Goal: Check status: Check status

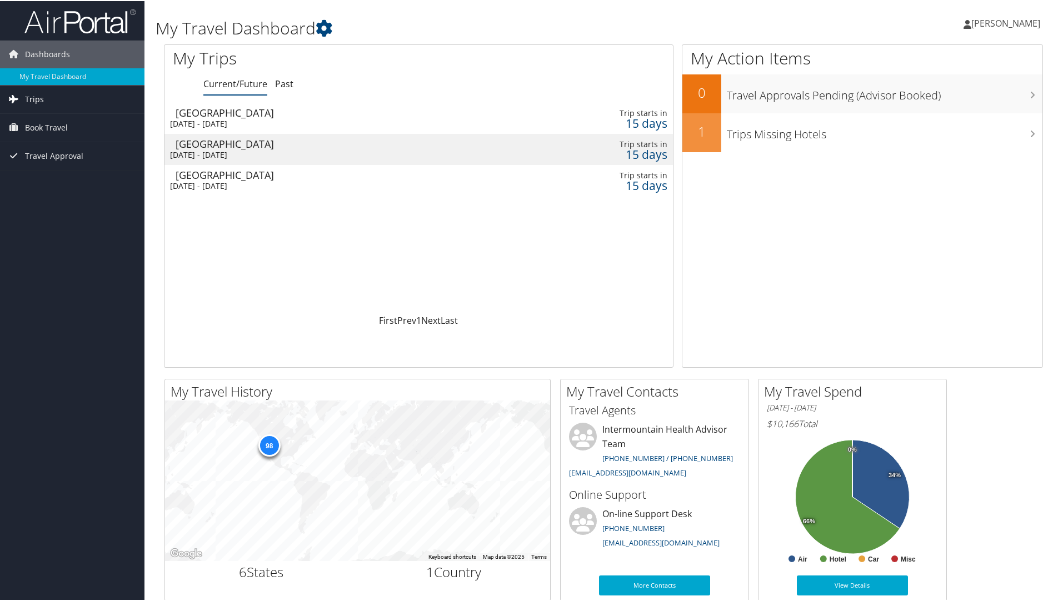
click at [46, 97] on link "Trips" at bounding box center [72, 98] width 144 height 28
click at [52, 138] on link "Past Trips" at bounding box center [72, 137] width 144 height 17
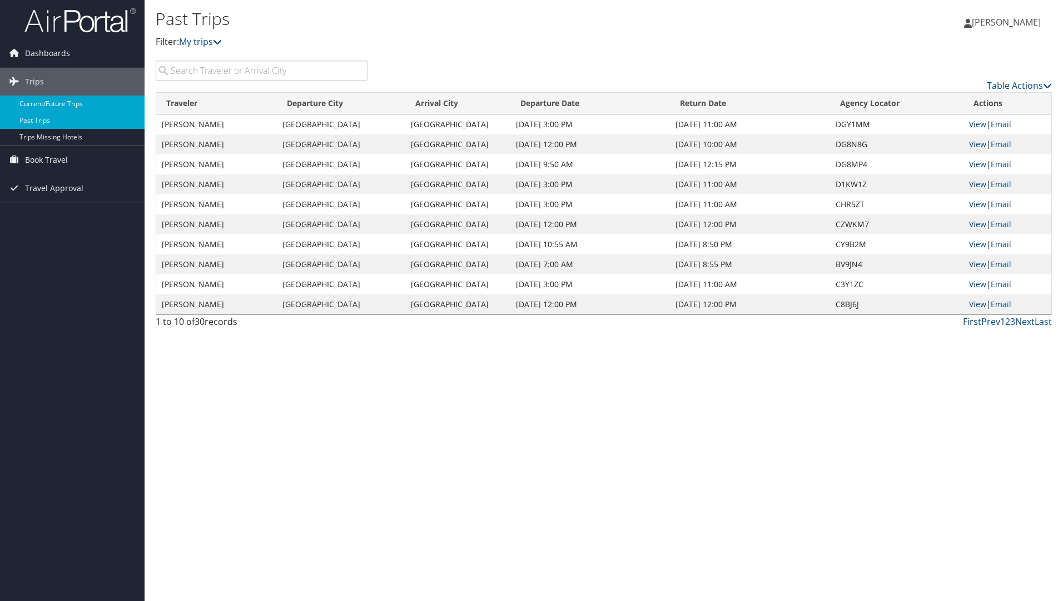
click at [38, 100] on link "Current/Future Trips" at bounding box center [72, 104] width 144 height 17
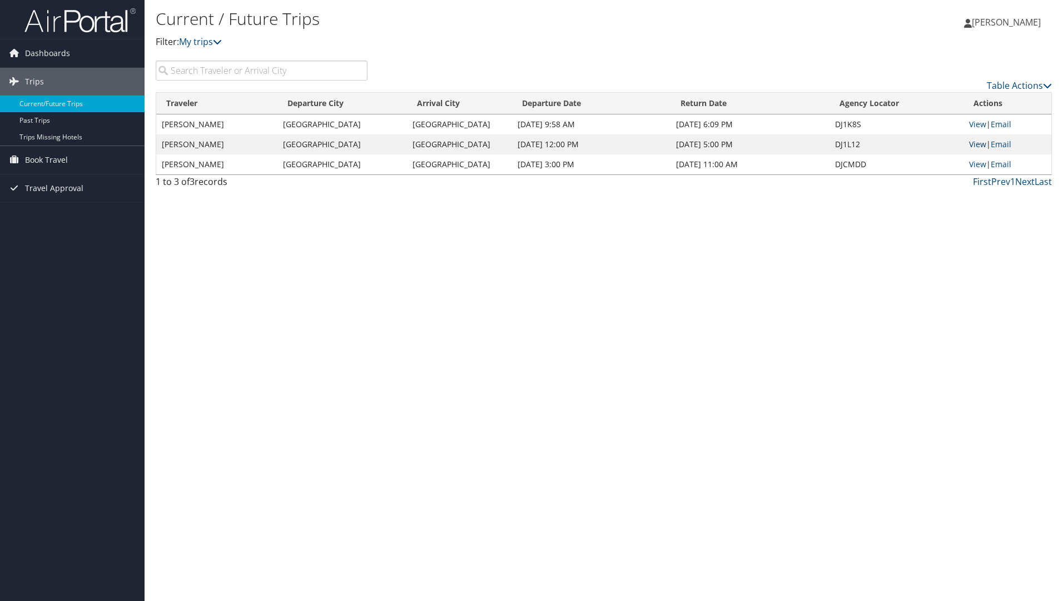
click at [979, 145] on link "View" at bounding box center [977, 144] width 17 height 11
click at [976, 157] on td "View | Email" at bounding box center [1007, 164] width 88 height 20
click at [979, 162] on link "View" at bounding box center [977, 164] width 17 height 11
click at [977, 120] on link "View" at bounding box center [977, 124] width 17 height 11
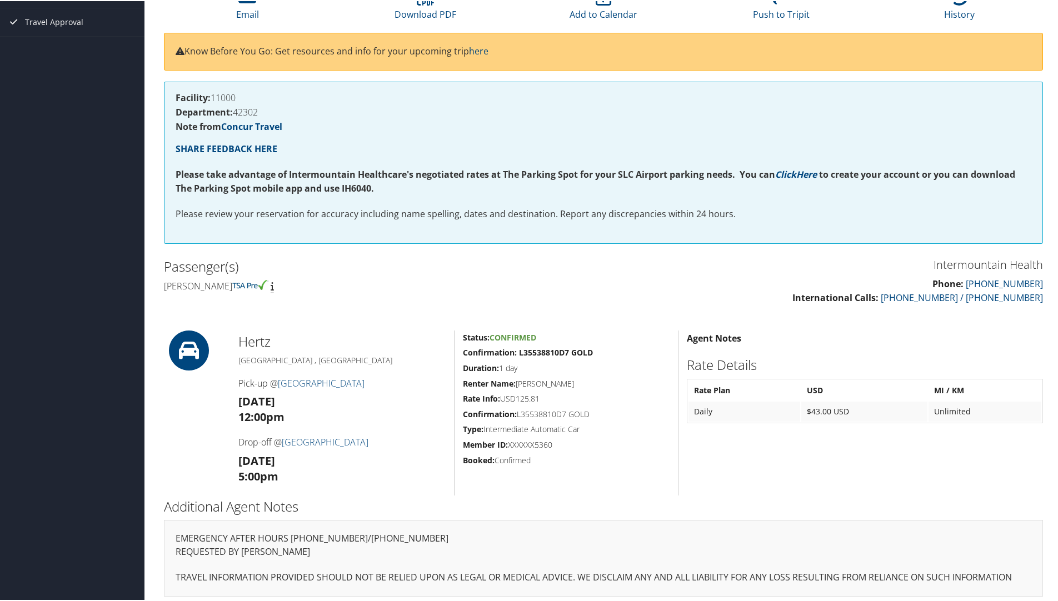
scroll to position [123, 0]
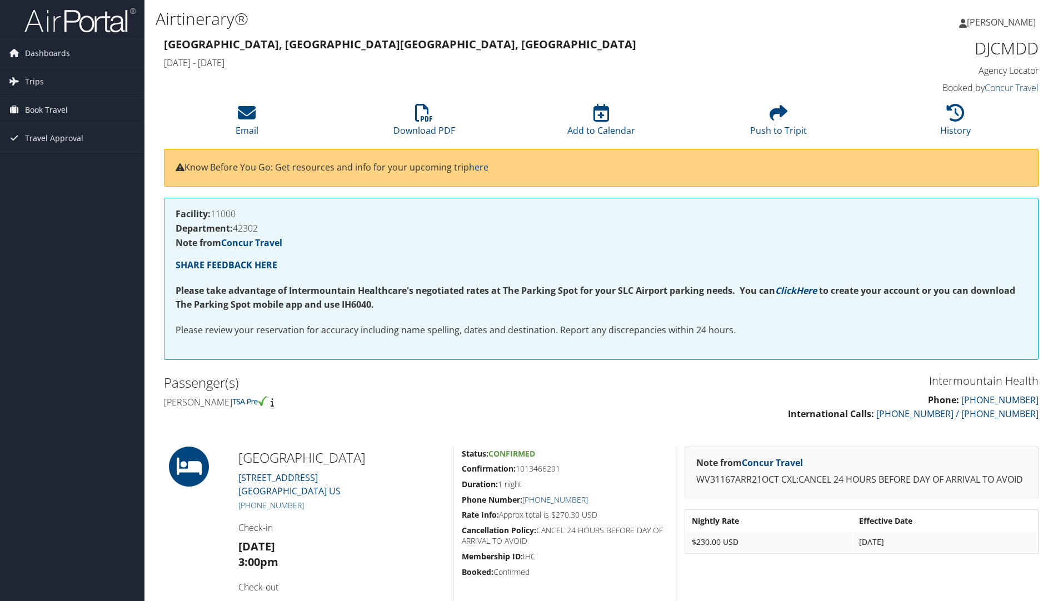
scroll to position [151, 0]
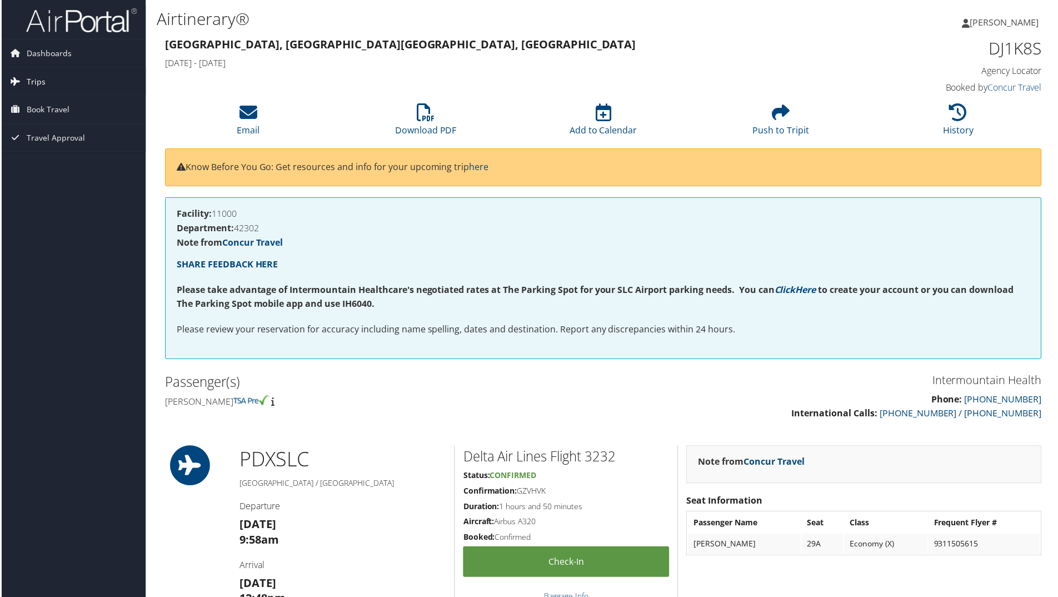
click at [37, 82] on span "Trips" at bounding box center [34, 82] width 19 height 28
click at [44, 121] on link "Past Trips" at bounding box center [72, 120] width 144 height 17
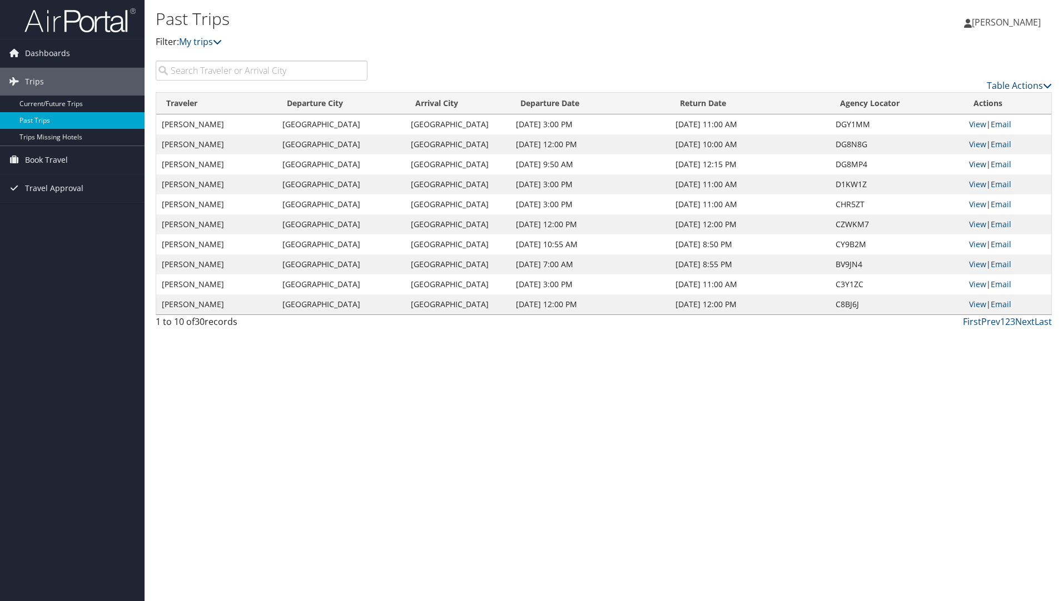
click at [981, 167] on link "View" at bounding box center [977, 164] width 17 height 11
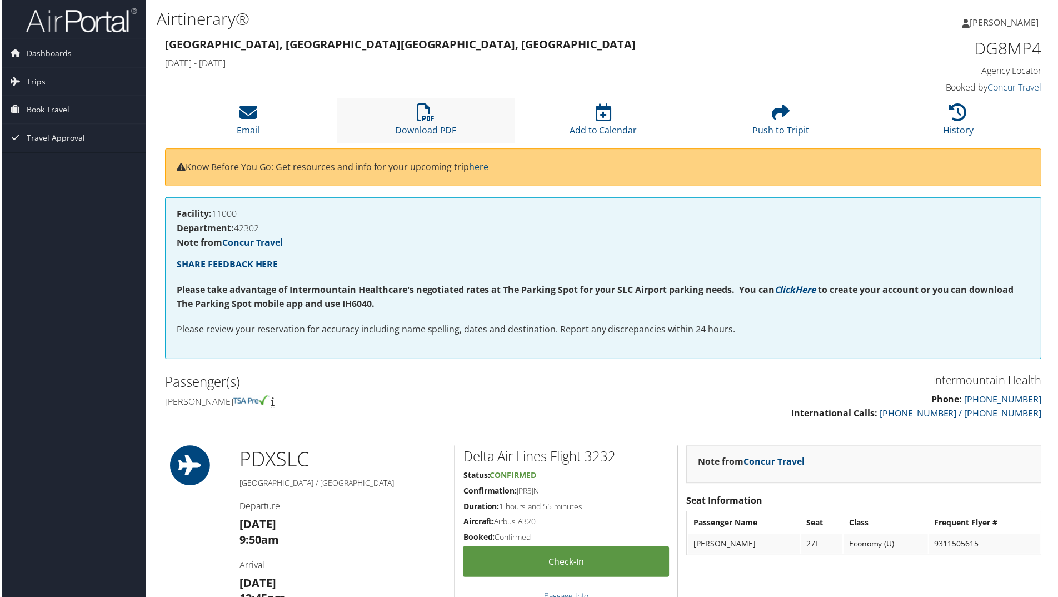
click at [433, 124] on li "Download PDF" at bounding box center [425, 120] width 178 height 45
